Goal: Use online tool/utility: Utilize a website feature to perform a specific function

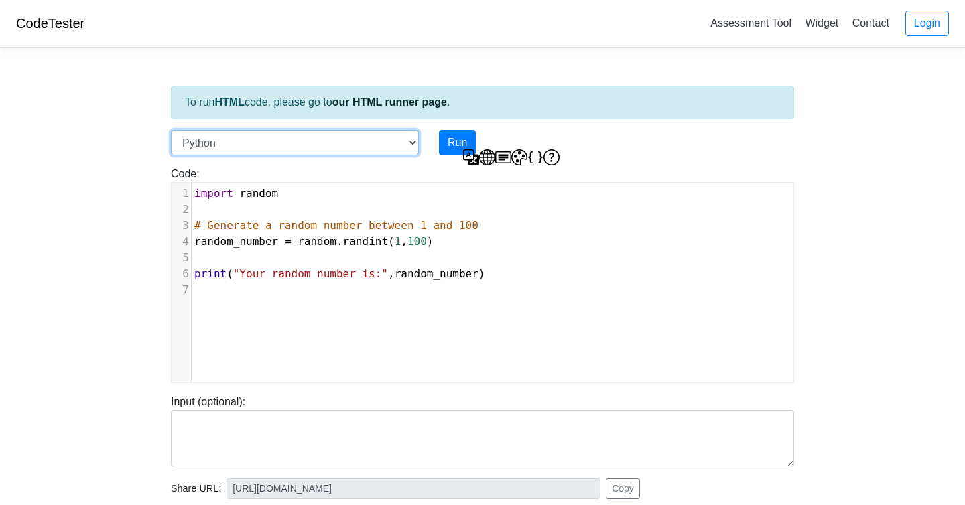
click at [408, 141] on select "C C++ Go Java Javascript Python Ruby" at bounding box center [295, 142] width 248 height 25
select select "javascript"
click at [171, 130] on select "C C++ Go Java Javascript Python Ruby" at bounding box center [295, 142] width 248 height 25
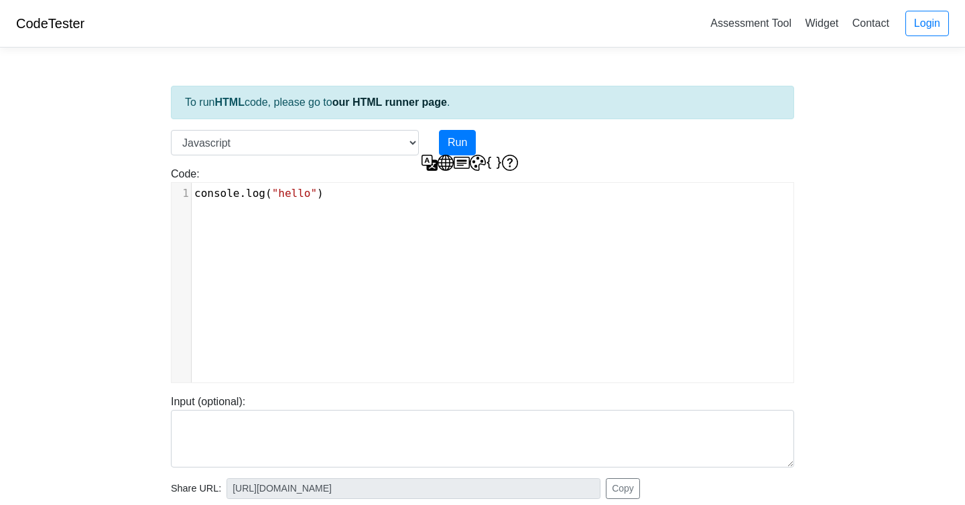
click at [292, 197] on span ""hello"" at bounding box center [294, 193] width 45 height 13
type textarea "console.log("hello")"
click at [292, 197] on span ""hello"" at bounding box center [294, 193] width 45 height 13
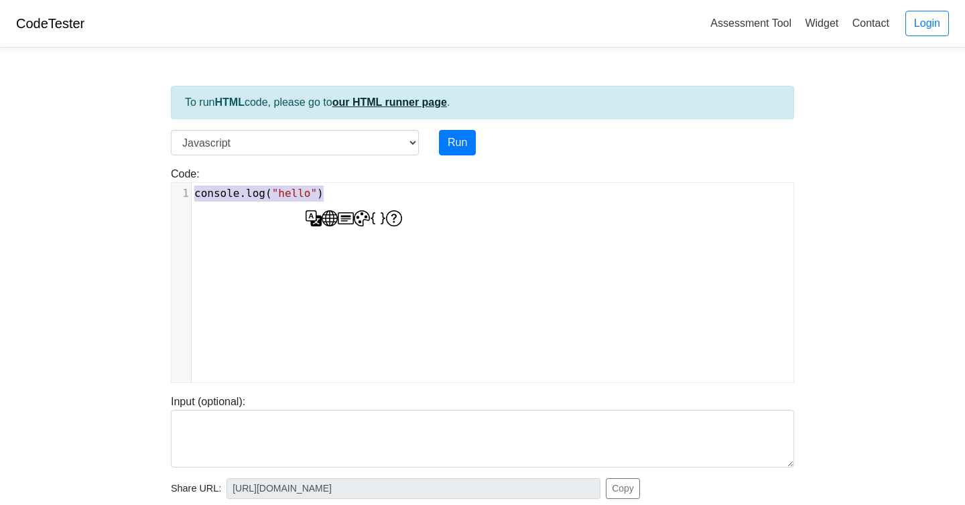
click at [372, 99] on link "our HTML runner page" at bounding box center [389, 101] width 115 height 11
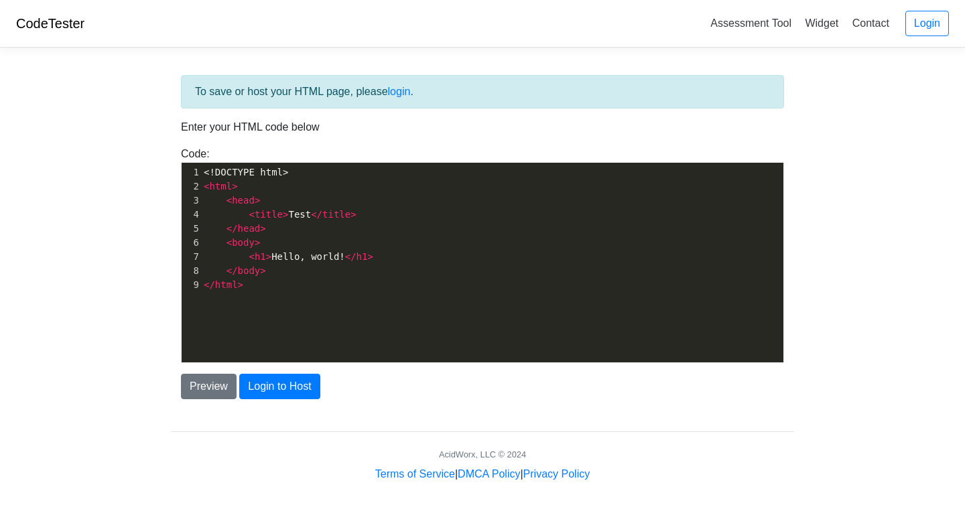
scroll to position [5, 0]
click at [255, 284] on pre "</ html >" at bounding box center [492, 285] width 582 height 14
type textarea "</html>"
click at [255, 284] on pre "</ html >" at bounding box center [492, 285] width 582 height 14
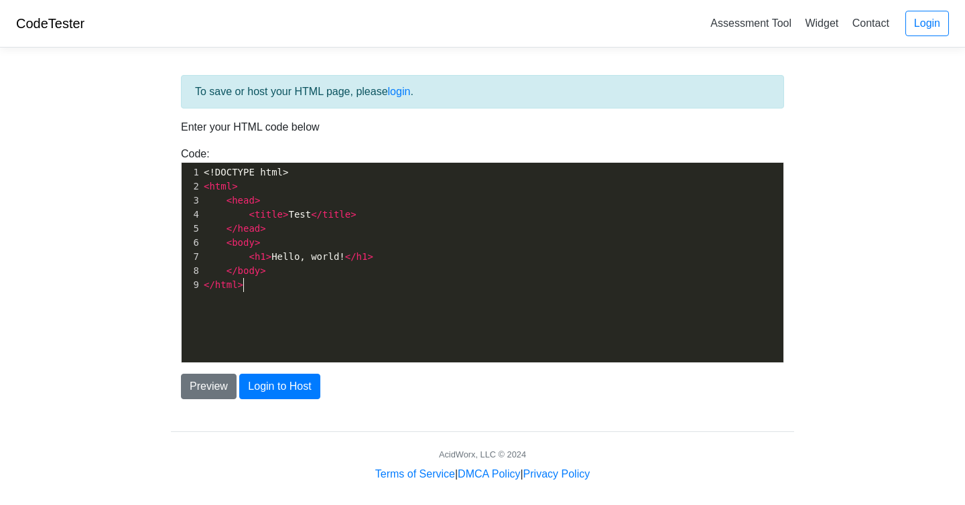
click at [255, 284] on pre "</ html >" at bounding box center [492, 285] width 582 height 14
type textarea "<!DOCTYPE html> <html> <head> <title>Test</title> </head> <body> <h1>Hello, wor…"
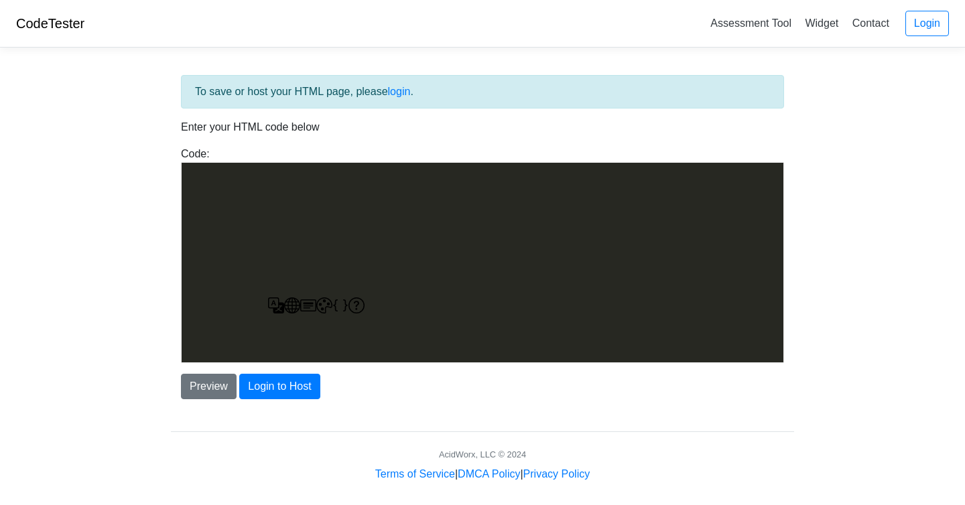
scroll to position [1227, 0]
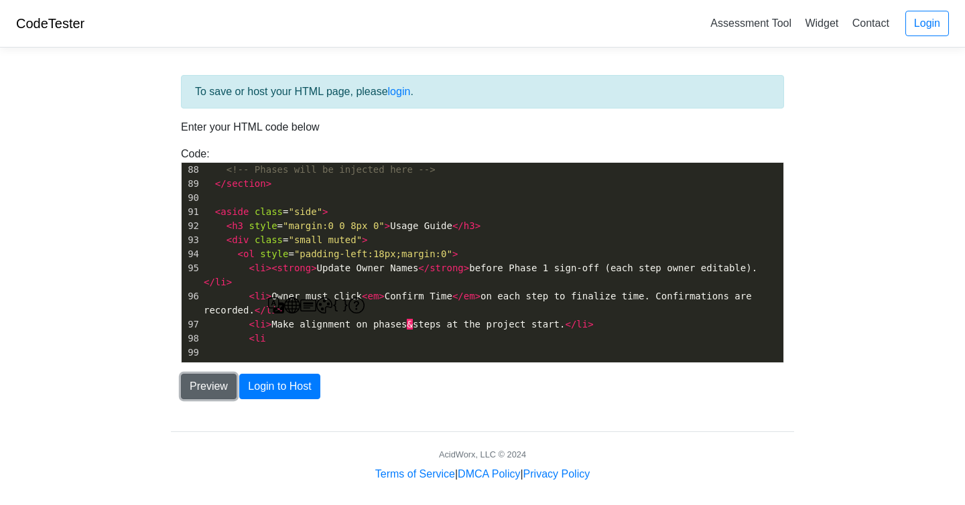
click at [210, 388] on button "Preview" at bounding box center [209, 386] width 56 height 25
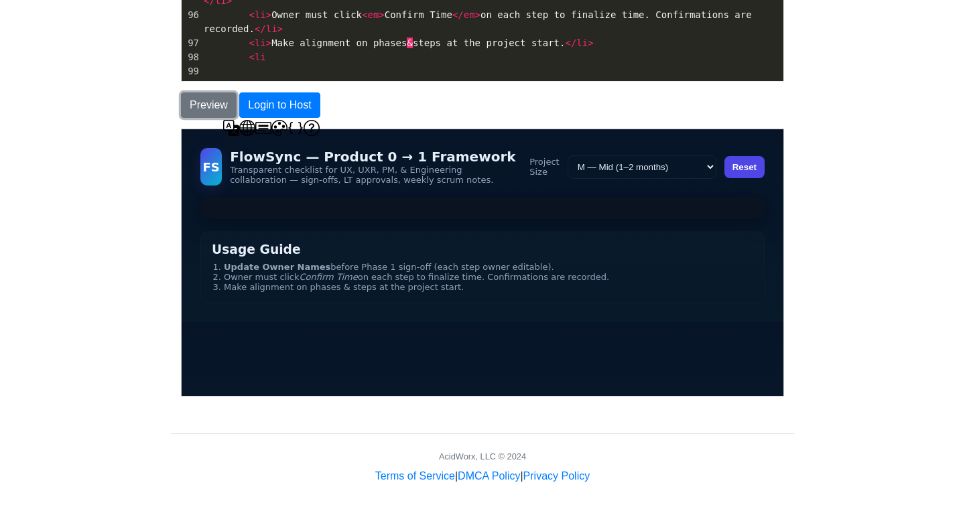
scroll to position [292, 0]
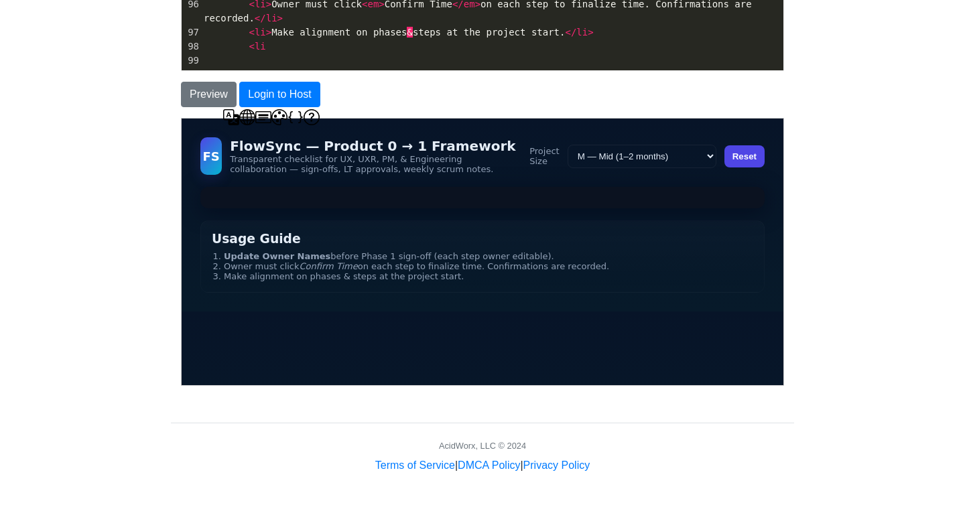
click at [279, 283] on aside "Usage Guide Update Owner Names before Phase 1 sign-off (each step owner editabl…" at bounding box center [482, 256] width 564 height 72
click at [288, 269] on li "Owner must click Confirm Time on each step to finalize time. Confirmations are …" at bounding box center [487, 266] width 529 height 10
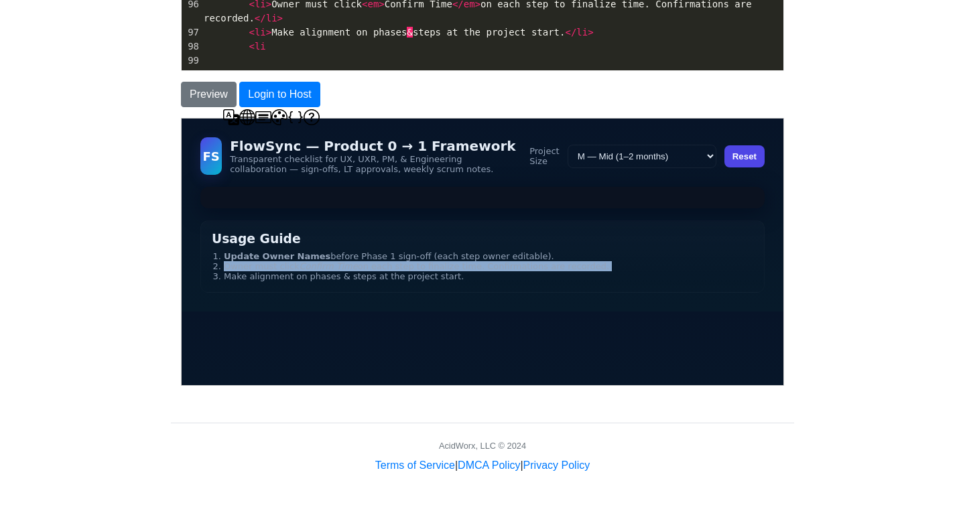
click at [288, 269] on li "Owner must click Confirm Time on each step to finalize time. Confirmations are …" at bounding box center [487, 266] width 529 height 10
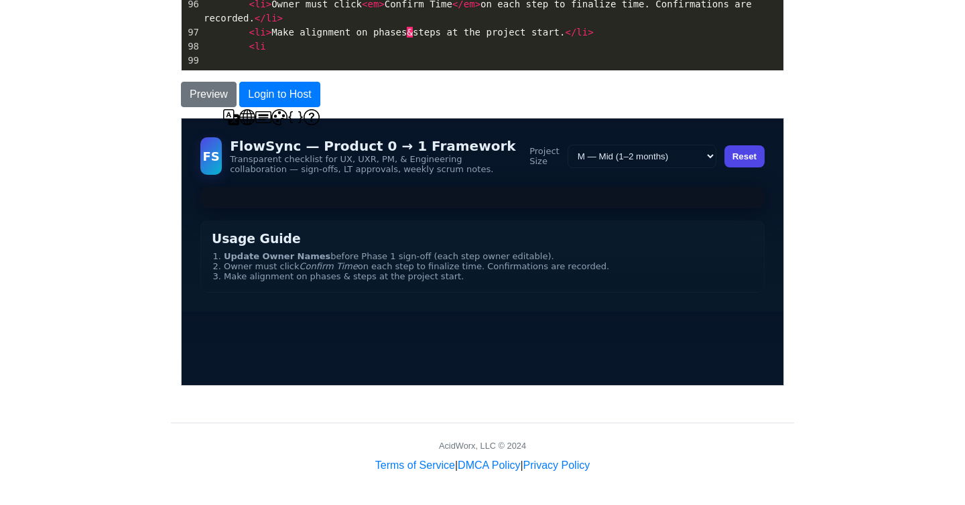
click at [287, 261] on strong "Update Owner Names" at bounding box center [276, 256] width 107 height 10
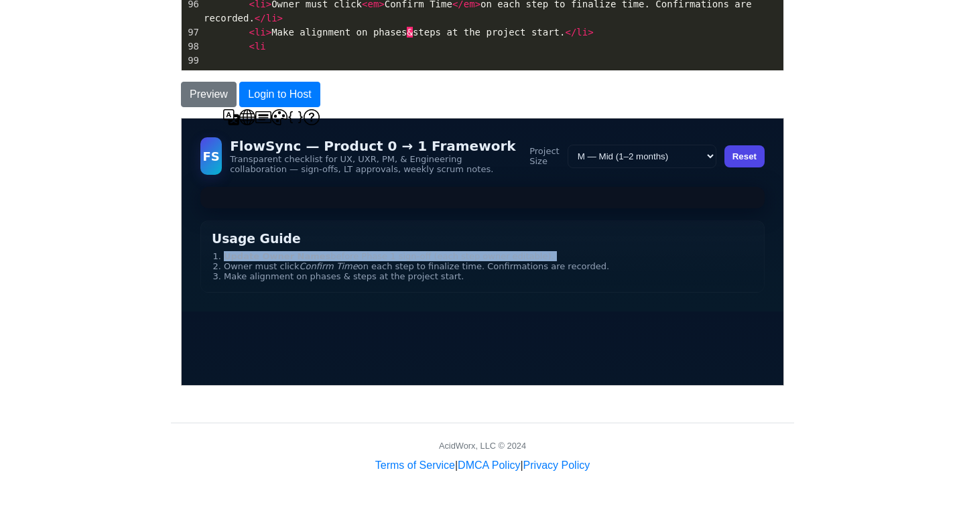
click at [287, 261] on strong "Update Owner Names" at bounding box center [276, 256] width 107 height 10
